Goal: Find specific page/section: Find specific page/section

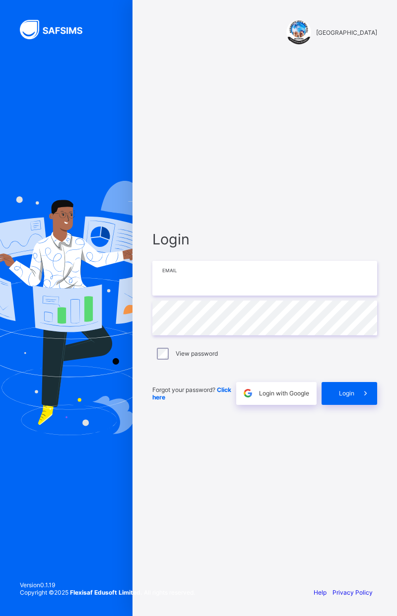
click at [173, 280] on input "email" at bounding box center [264, 278] width 225 height 35
type input "**********"
click at [187, 355] on label "View password" at bounding box center [197, 352] width 42 height 7
click at [351, 394] on span "Login" at bounding box center [346, 392] width 15 height 7
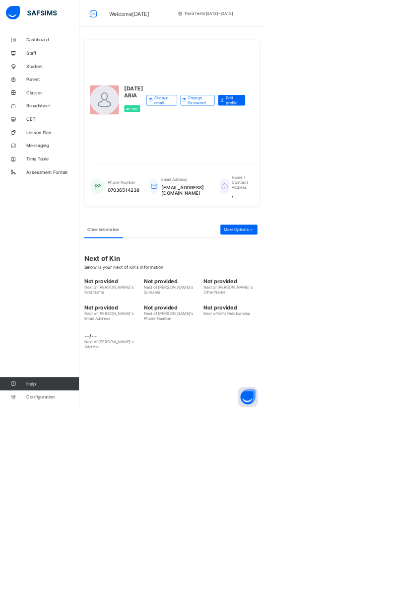
click at [69, 158] on span "Broadsheet" at bounding box center [79, 159] width 79 height 8
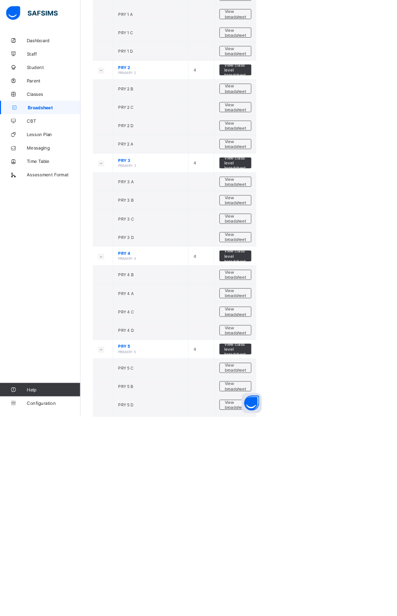
scroll to position [778, 0]
